Goal: Transaction & Acquisition: Obtain resource

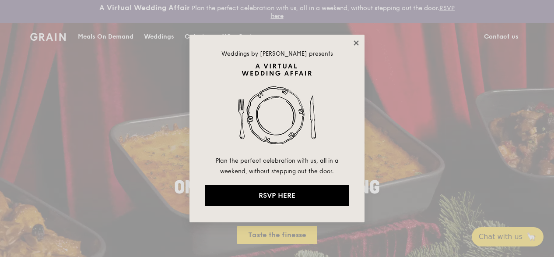
click at [353, 41] on icon at bounding box center [356, 43] width 8 height 8
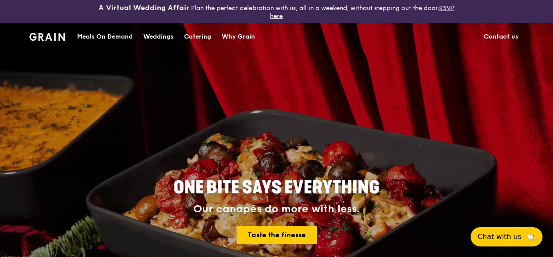
click at [196, 36] on div "Catering" at bounding box center [197, 37] width 27 height 26
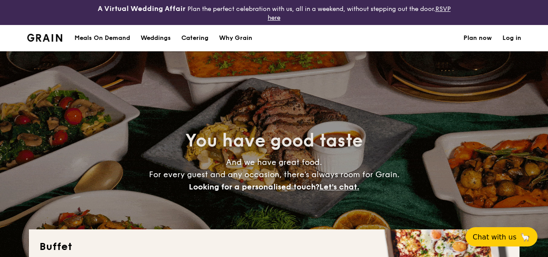
select select
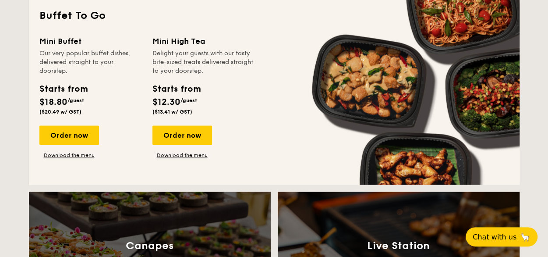
scroll to position [569, 0]
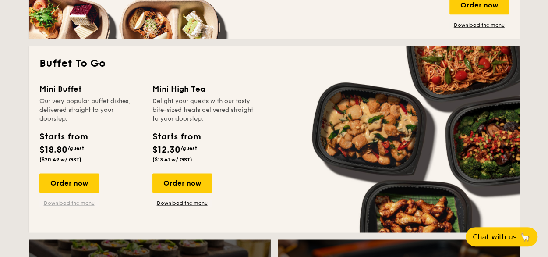
click at [74, 204] on link "Download the menu" at bounding box center [69, 202] width 60 height 7
